Goal: Transaction & Acquisition: Purchase product/service

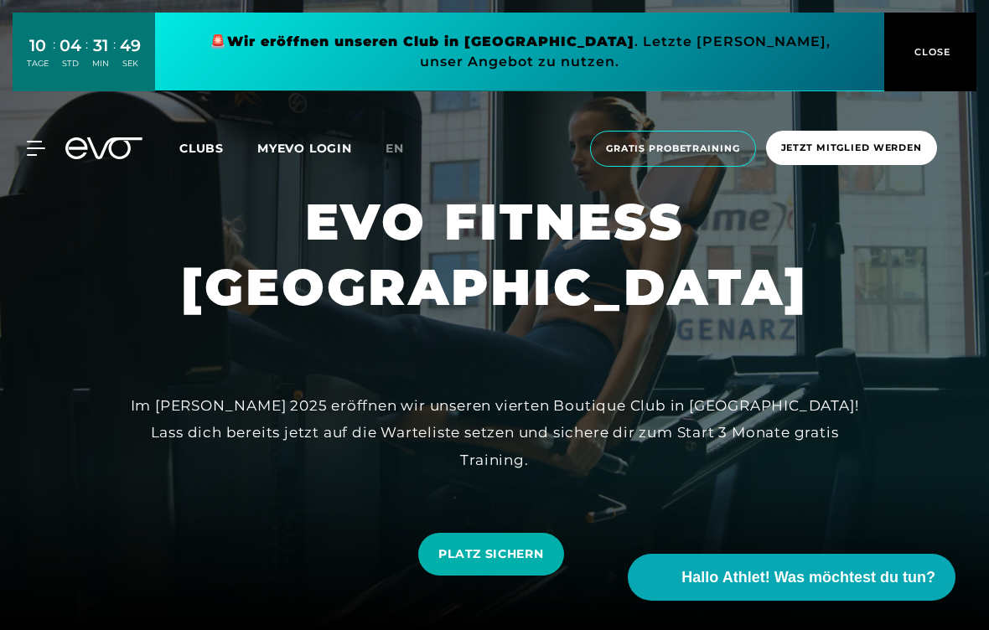
click at [723, 151] on span "Gratis Probetraining" at bounding box center [673, 149] width 134 height 14
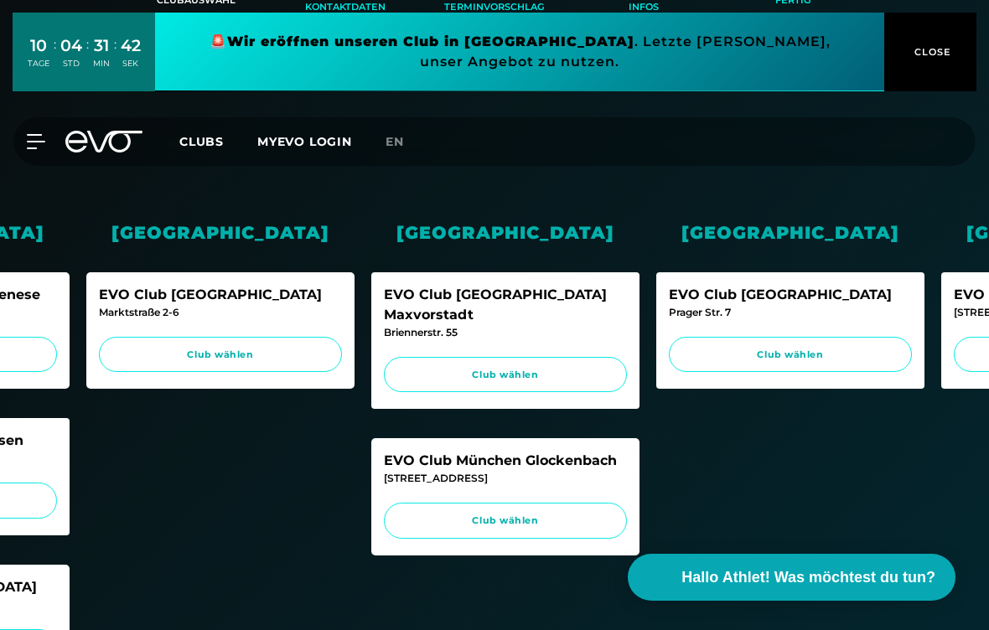
scroll to position [0, 796]
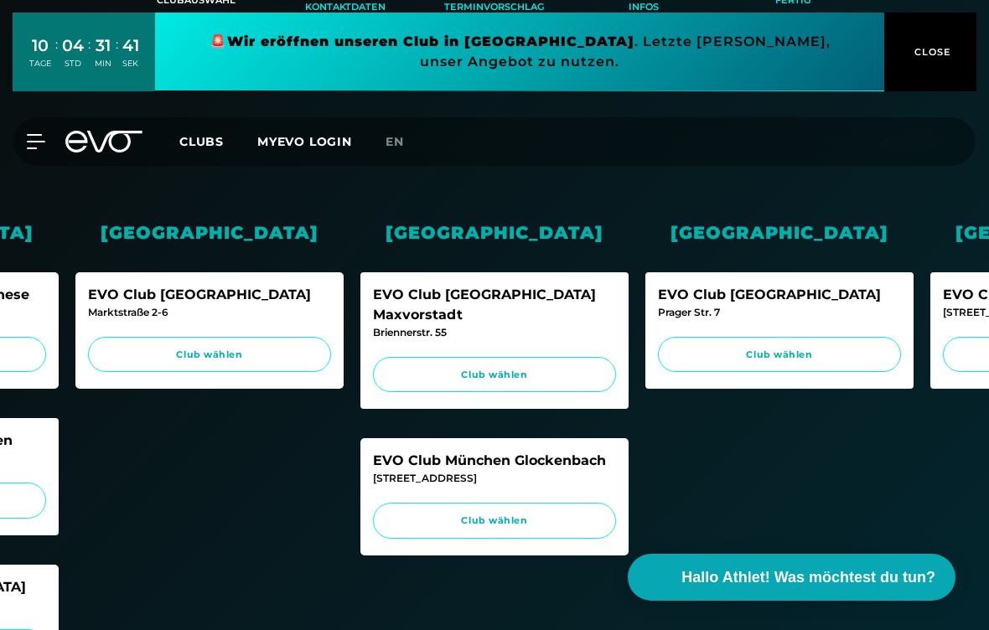
click at [747, 348] on span "Club wählen" at bounding box center [779, 355] width 211 height 14
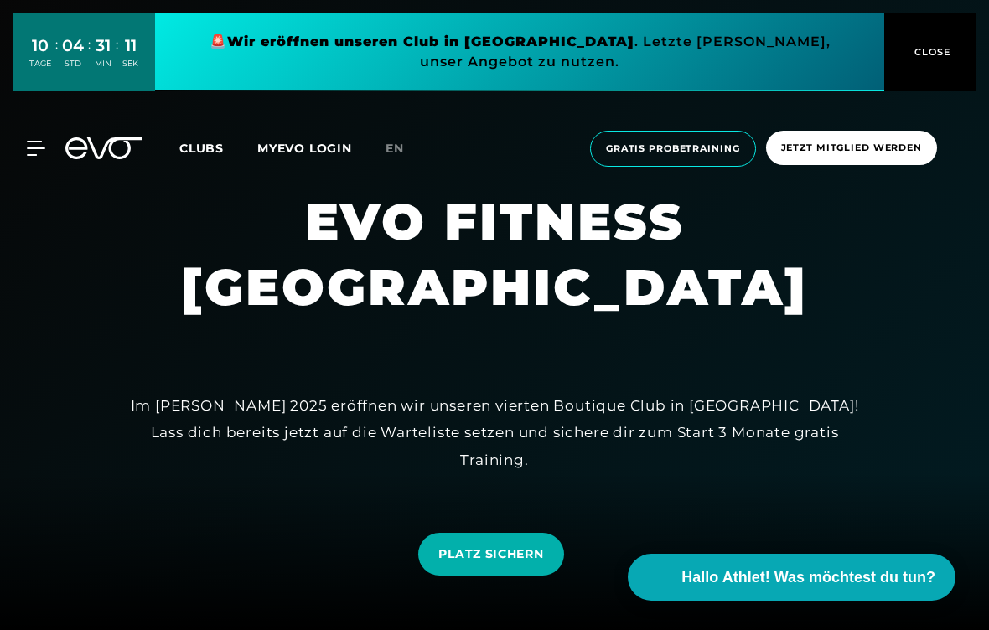
click at [910, 150] on span "Jetzt Mitglied werden" at bounding box center [851, 148] width 141 height 14
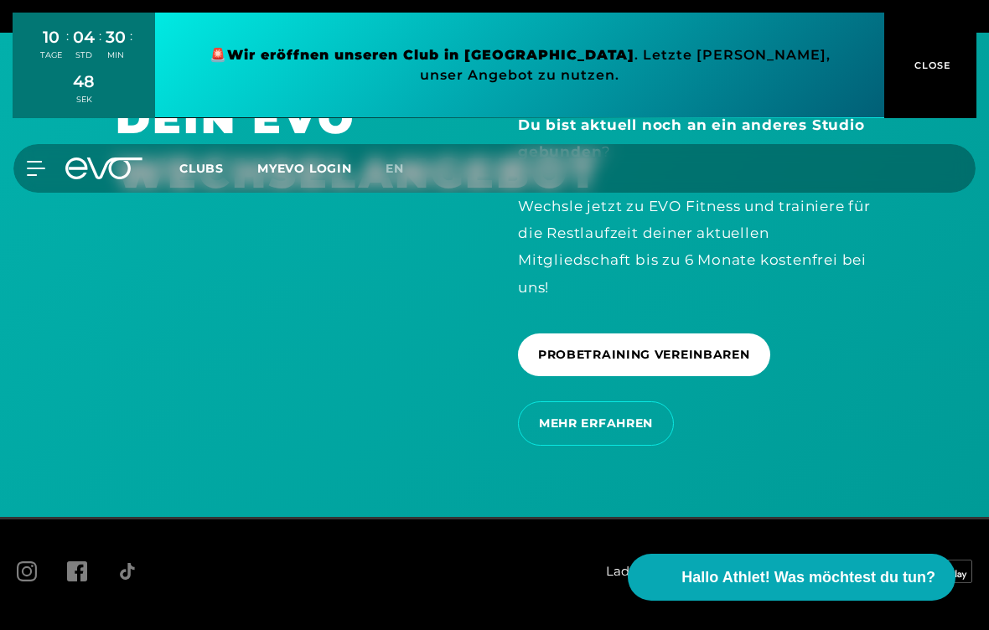
scroll to position [3289, 0]
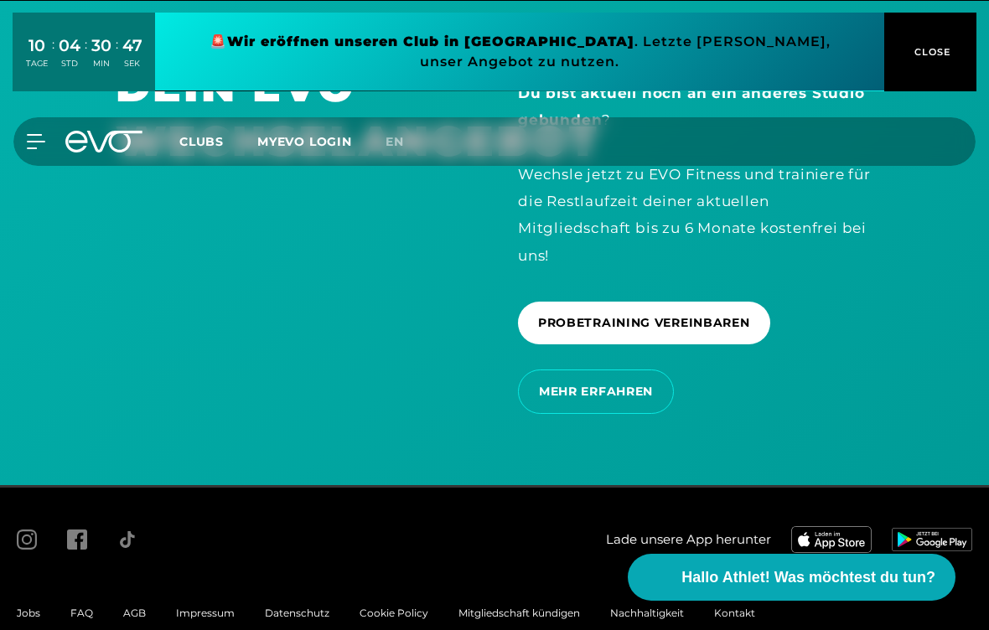
click at [38, 139] on icon at bounding box center [36, 141] width 18 height 15
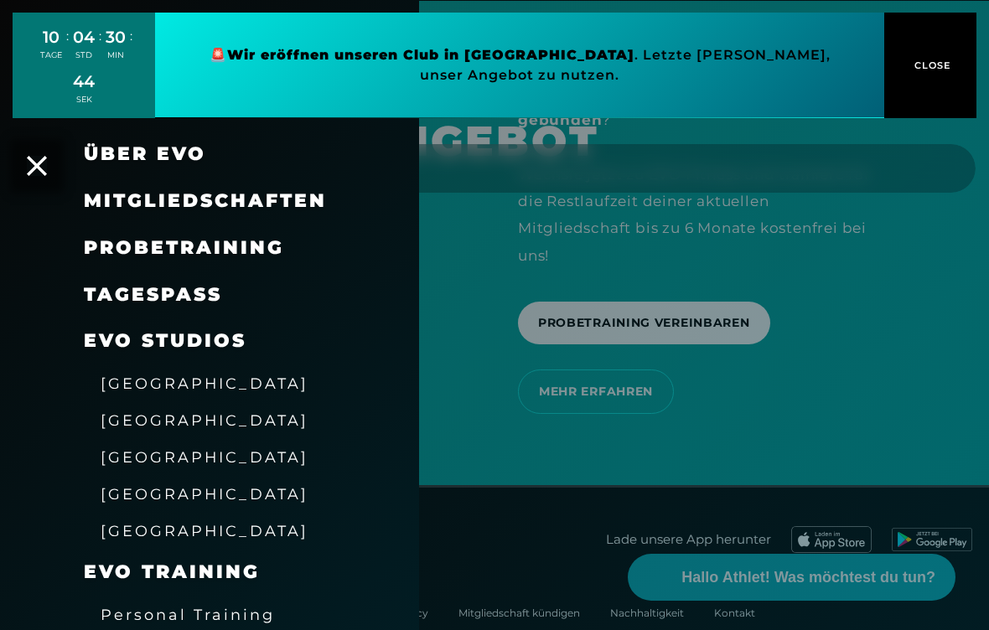
click at [116, 300] on link "TAGESPASS" at bounding box center [153, 294] width 138 height 23
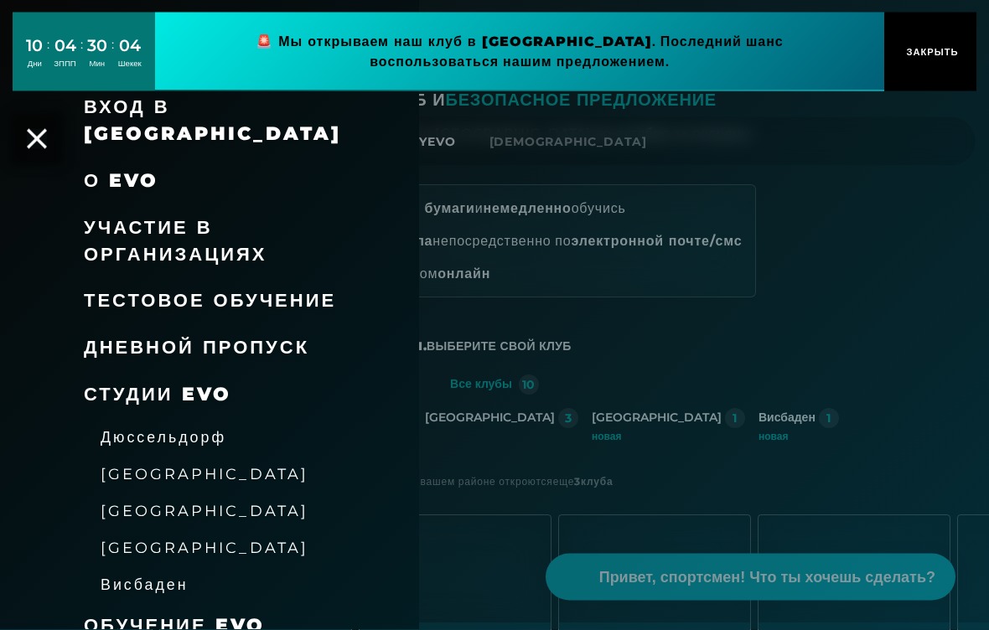
scroll to position [0, 0]
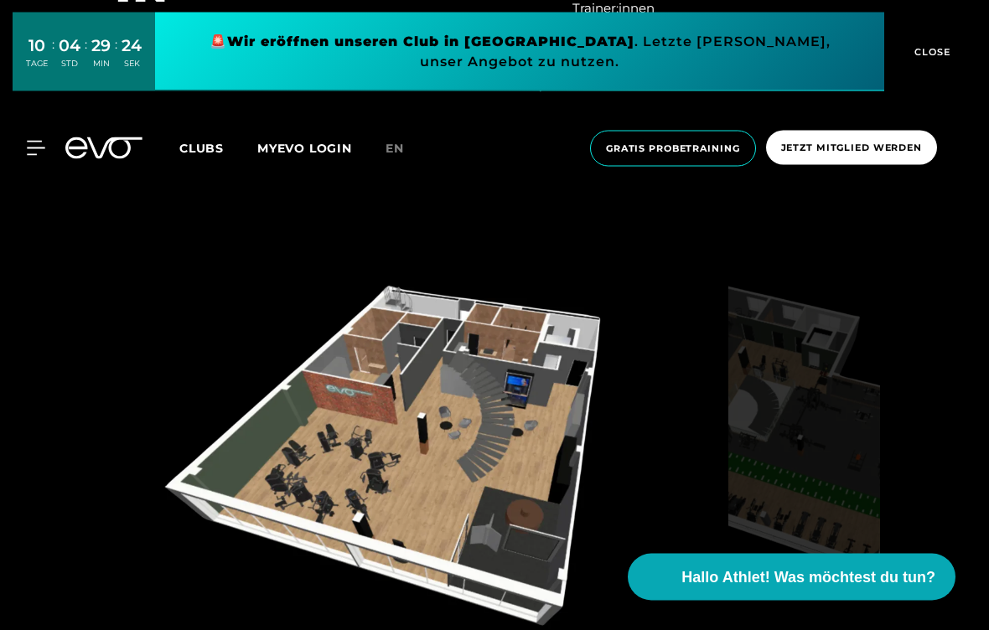
click at [816, 465] on img at bounding box center [804, 461] width 152 height 392
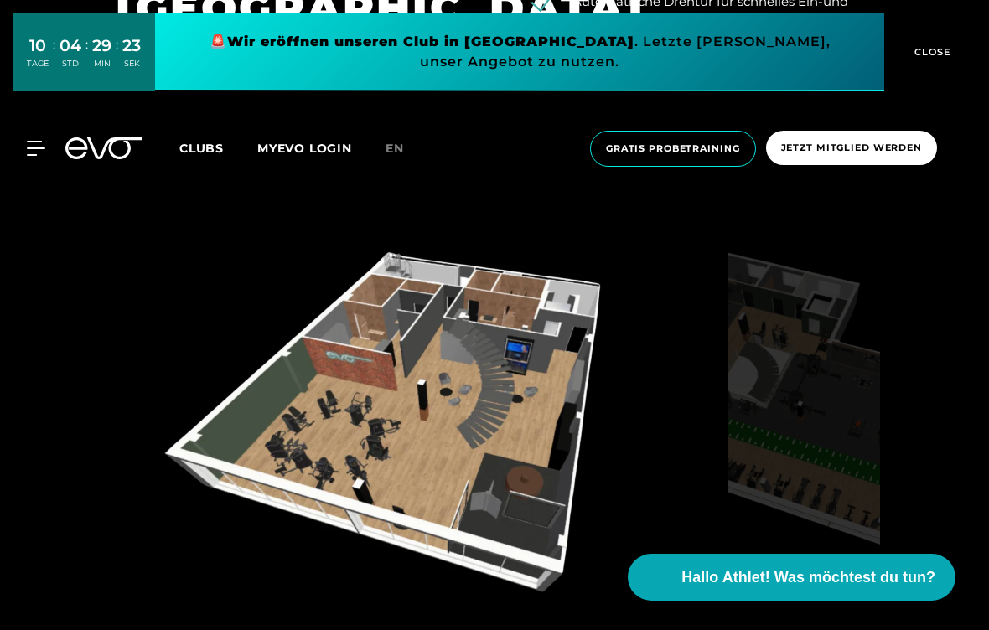
scroll to position [1582, 0]
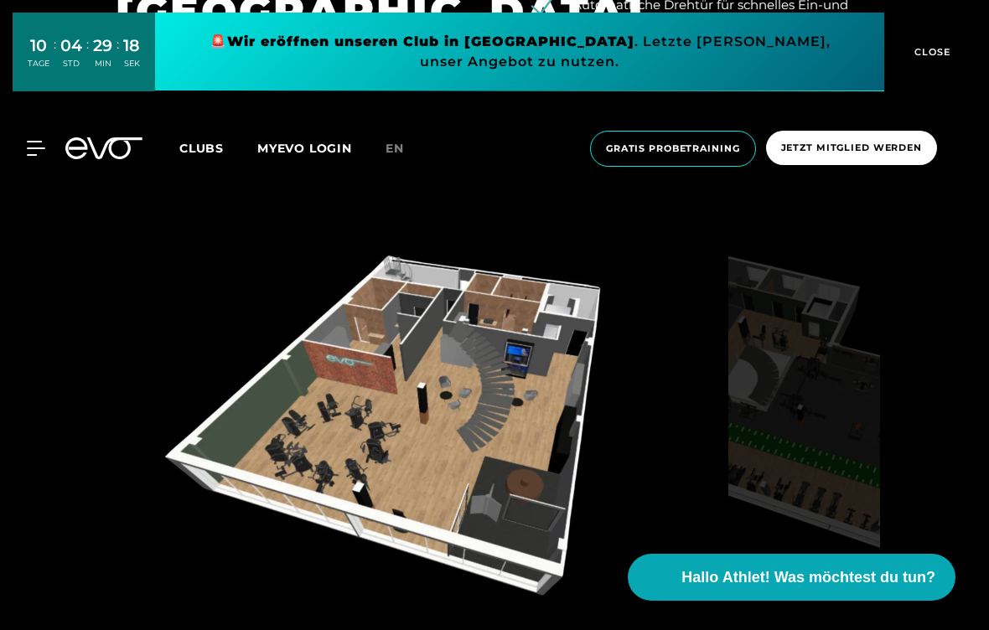
click at [687, 457] on img at bounding box center [419, 430] width 606 height 392
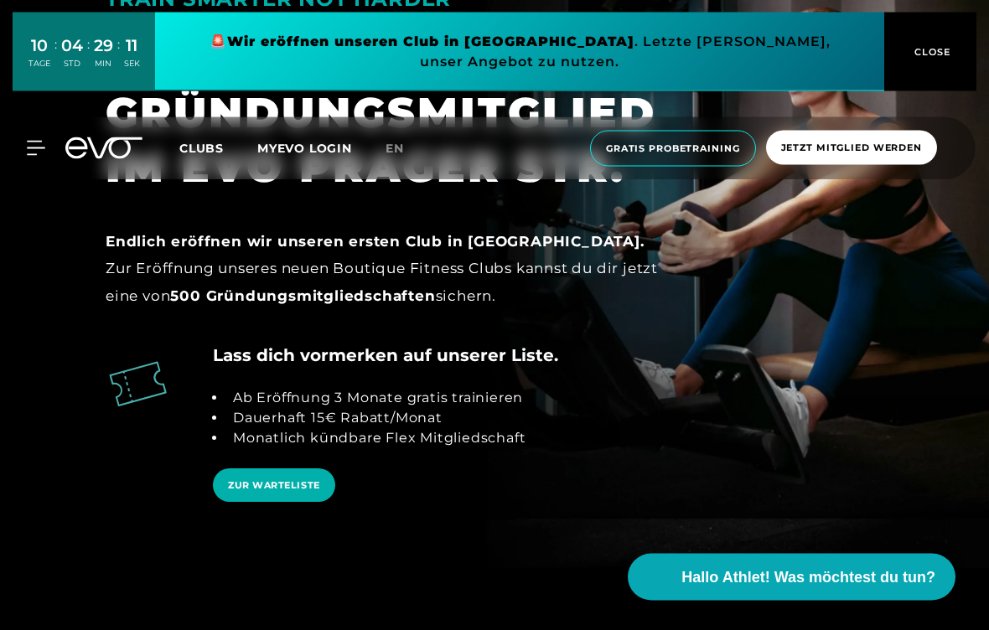
scroll to position [2537, 0]
click at [322, 492] on link "ZUR WARTELISTE" at bounding box center [274, 485] width 122 height 34
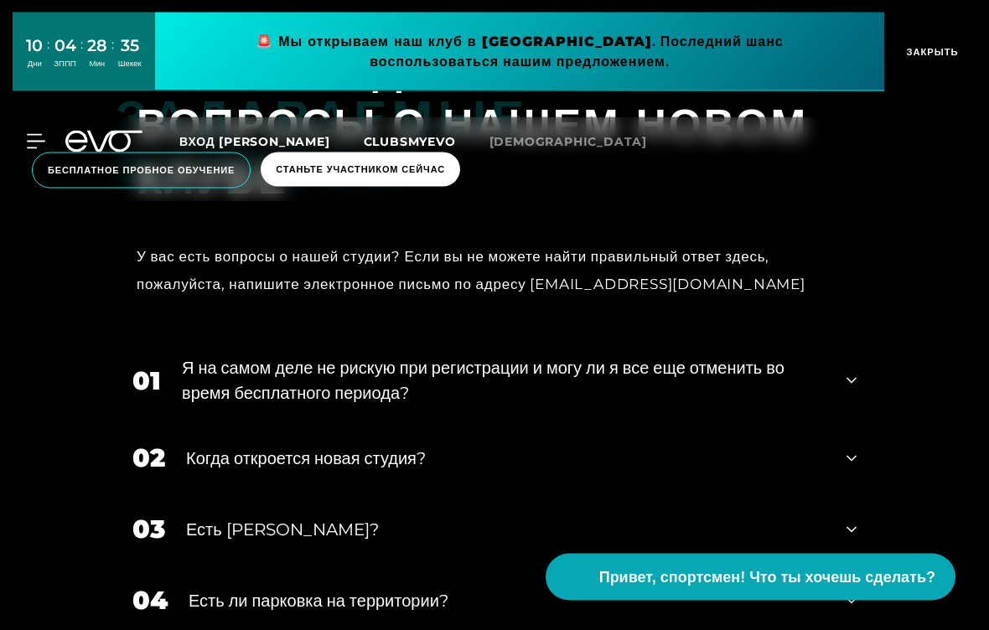
scroll to position [3166, 0]
click at [819, 401] on div "Я на самом деле не рискую при регистрации и могу ли я все еще отменить во время…" at bounding box center [504, 380] width 644 height 50
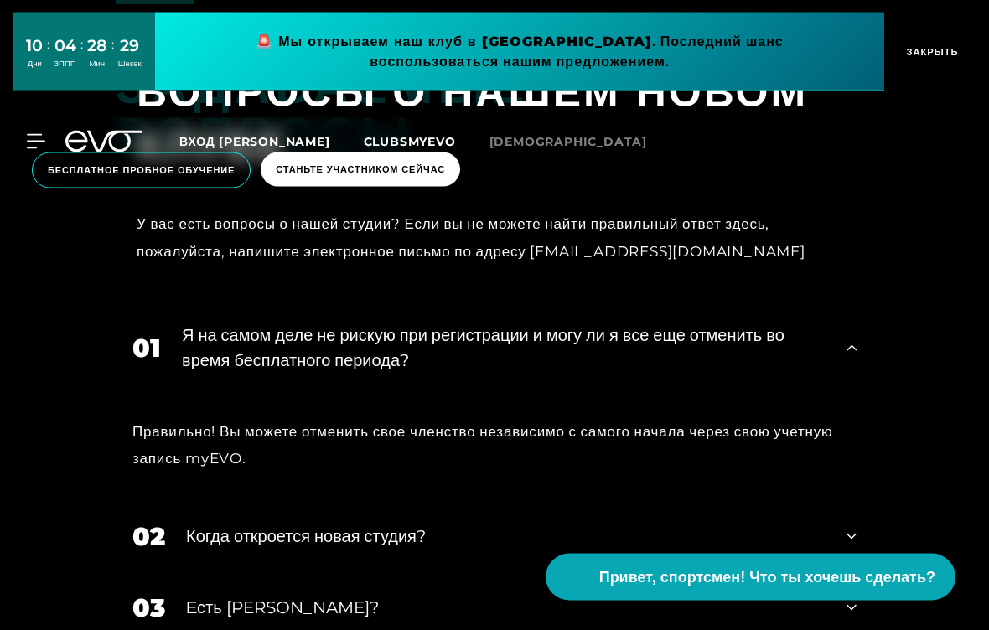
scroll to position [3199, 0]
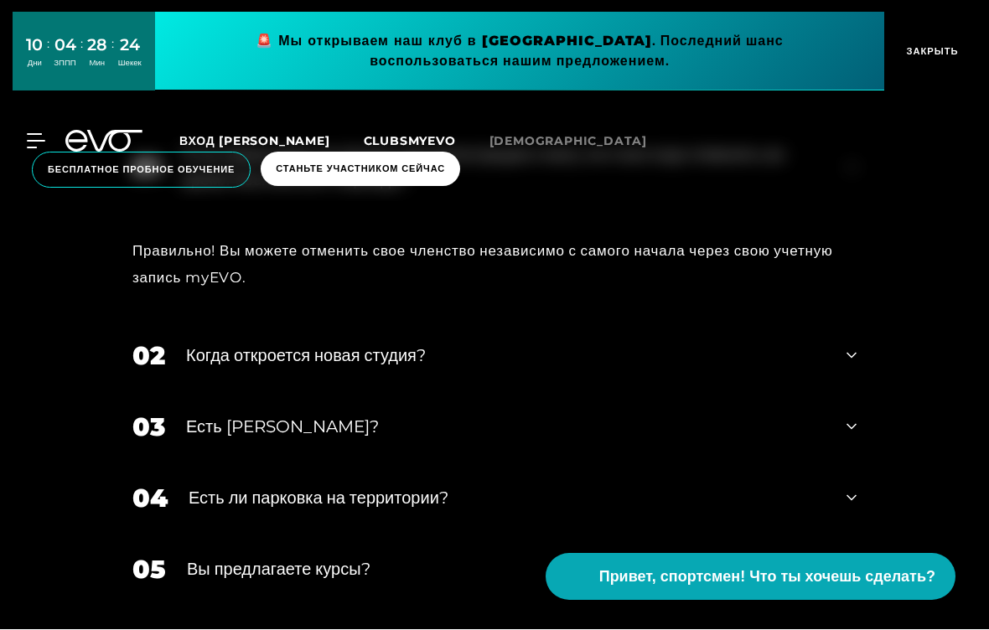
click at [600, 463] on div "03 Есть [PERSON_NAME]?" at bounding box center [495, 427] width 758 height 71
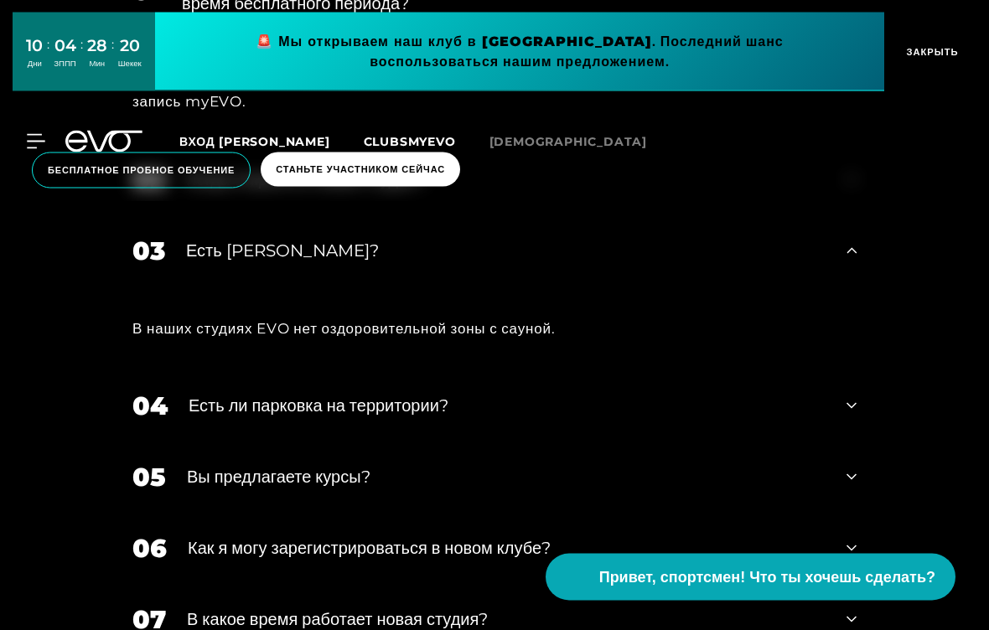
scroll to position [3556, 0]
click at [620, 434] on div "04 Есть ли парковка на территории?" at bounding box center [495, 405] width 758 height 71
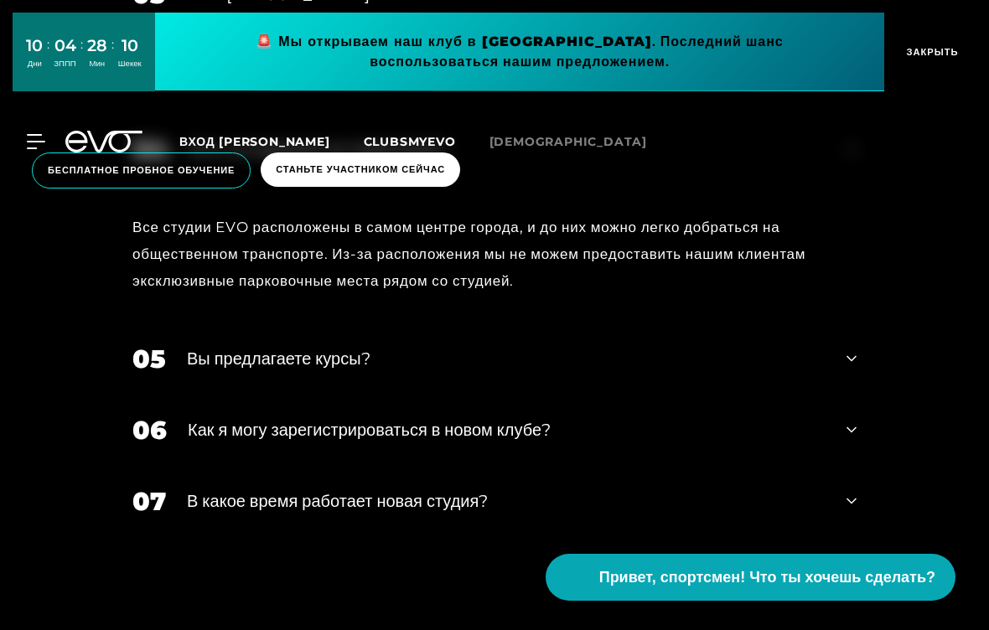
click at [635, 442] on div "Как я могу зарегистрироваться в новом клубе?" at bounding box center [507, 429] width 638 height 25
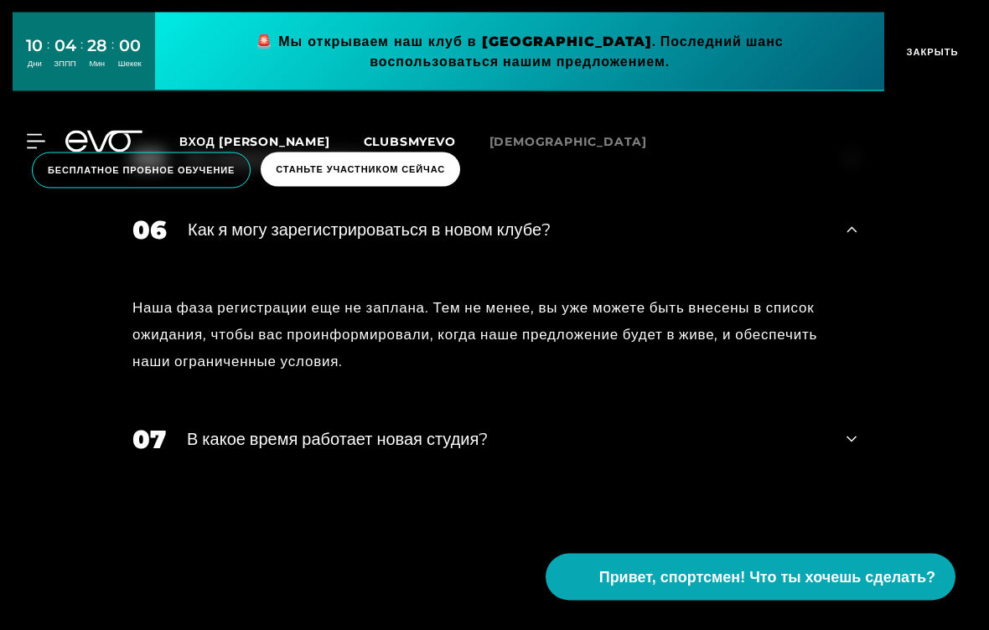
scroll to position [4012, 0]
click at [629, 452] on div "В какое время работает новая студия?" at bounding box center [506, 439] width 639 height 25
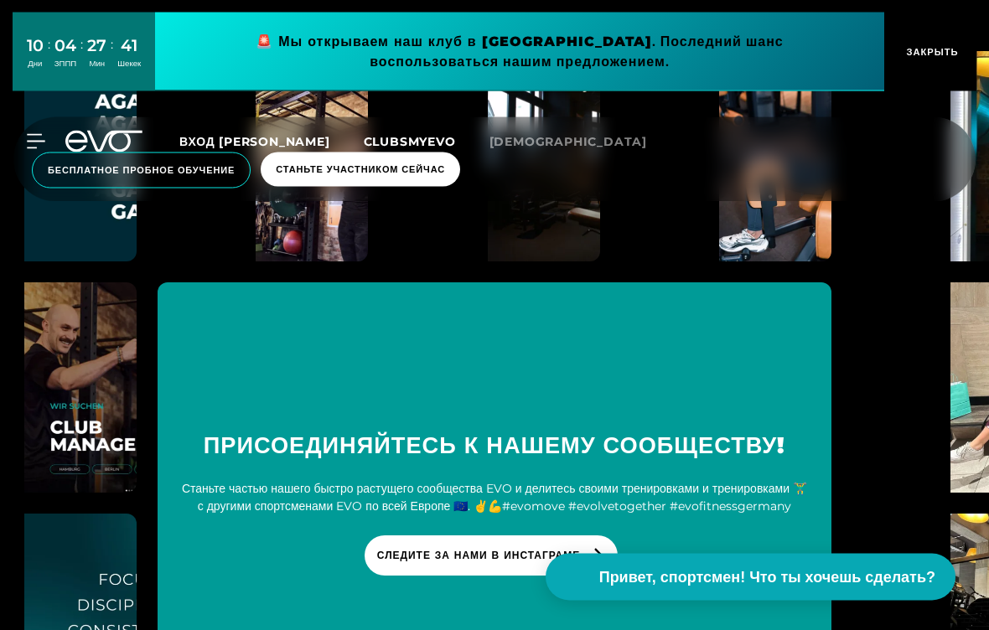
scroll to position [4675, 0]
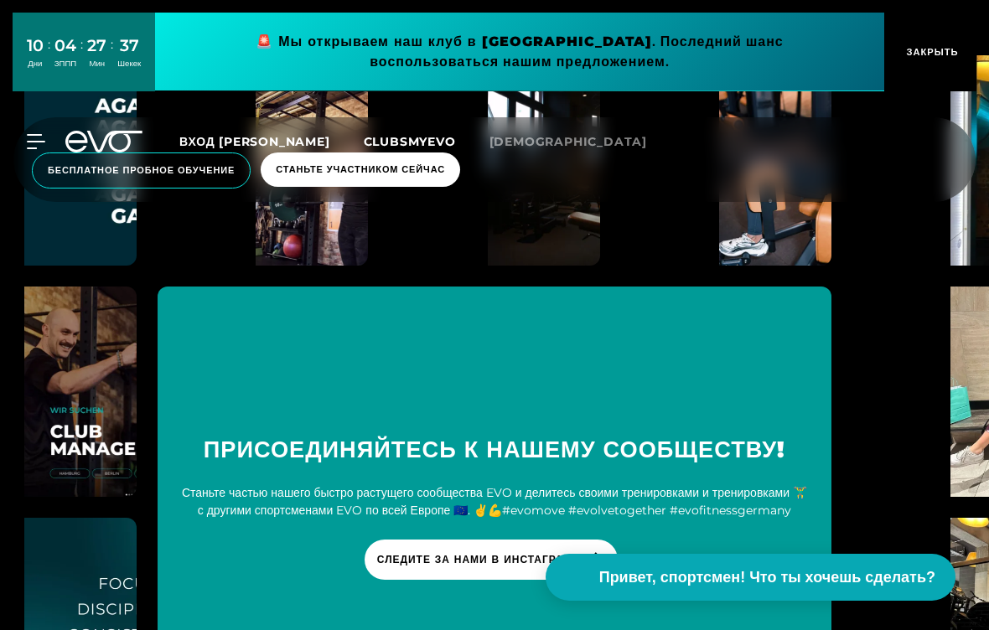
click at [656, 69] on link at bounding box center [519, 52] width 729 height 79
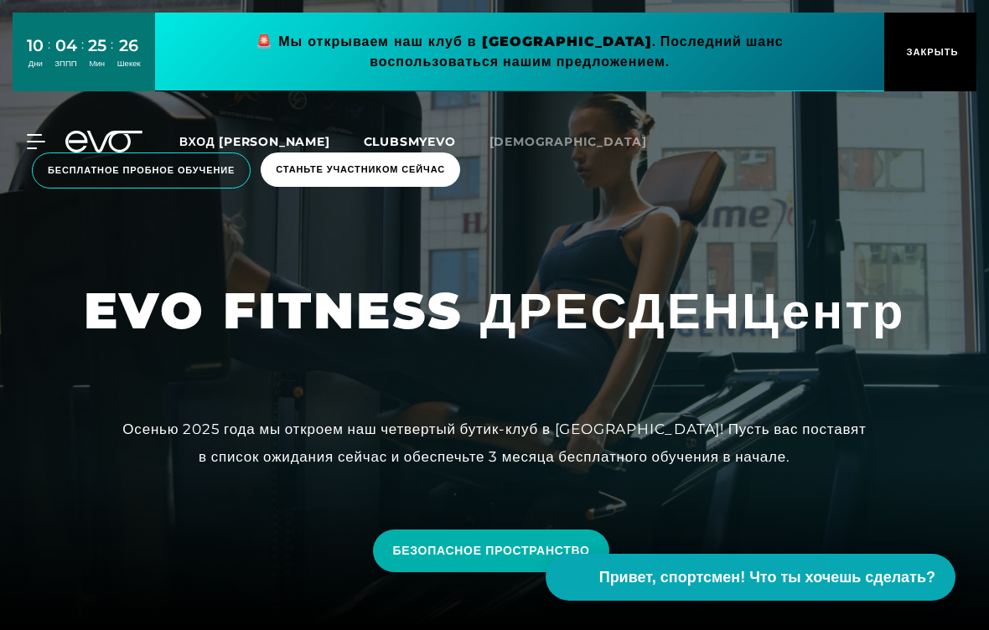
scroll to position [0, 0]
